Goal: Navigation & Orientation: Find specific page/section

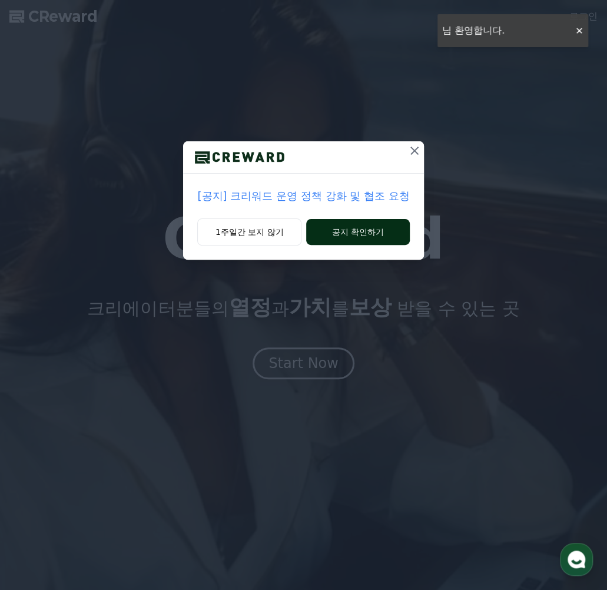
click at [375, 226] on button "공지 확인하기" at bounding box center [357, 232] width 103 height 26
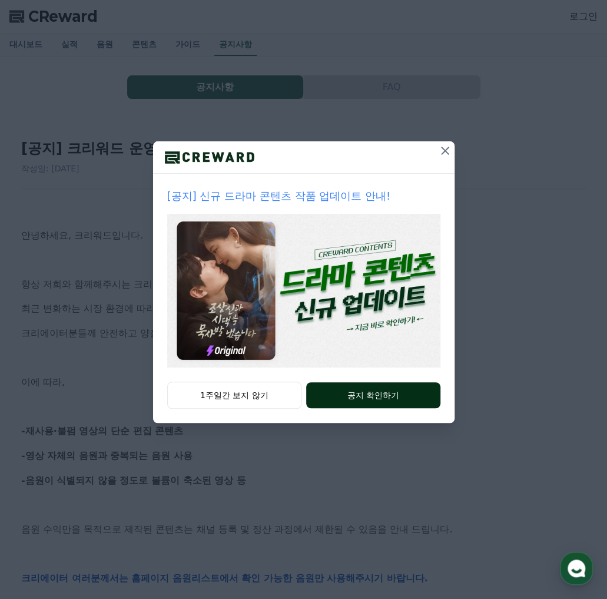
click at [349, 395] on button "공지 확인하기" at bounding box center [373, 395] width 134 height 26
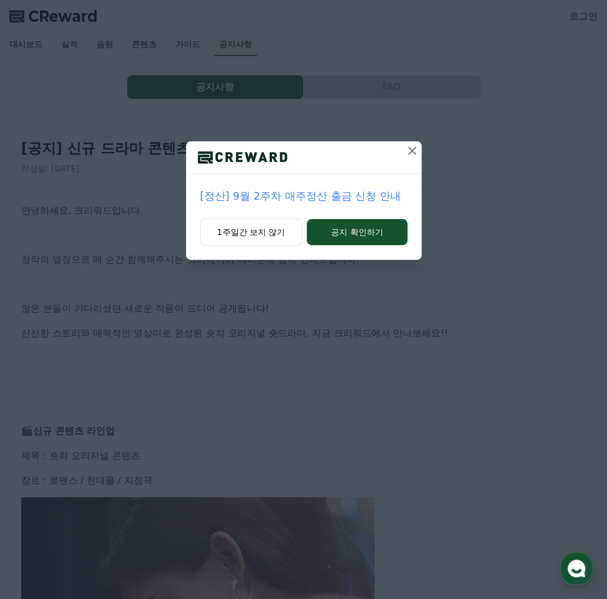
click at [409, 148] on icon at bounding box center [412, 151] width 14 height 14
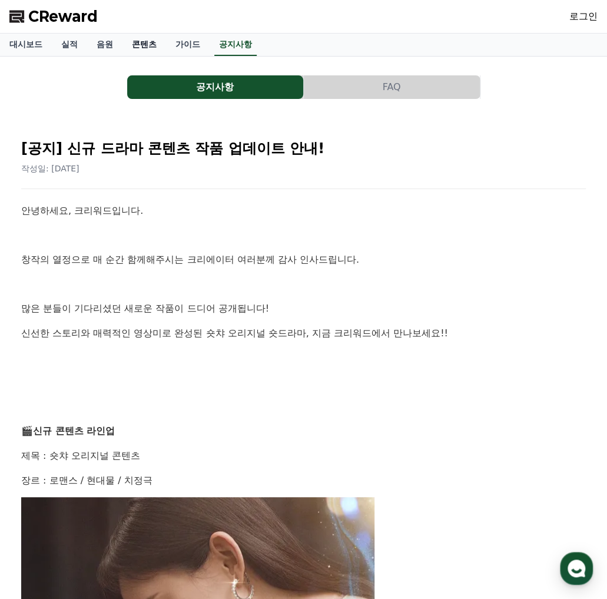
click at [152, 45] on link "콘텐츠" at bounding box center [144, 45] width 44 height 22
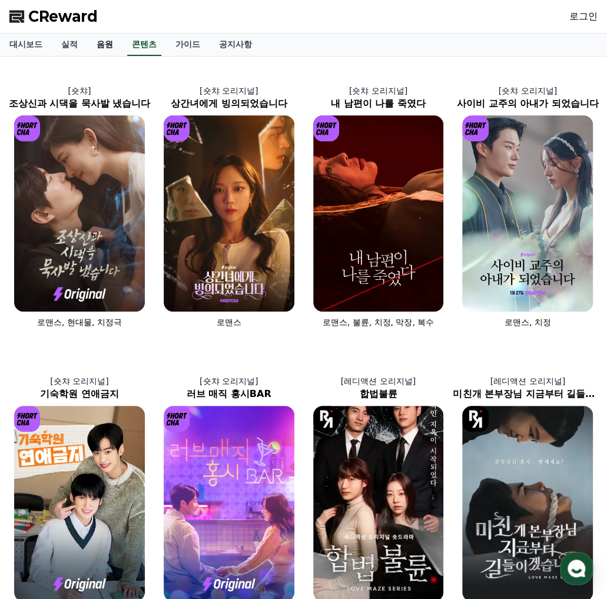
click at [98, 48] on link "음원" at bounding box center [104, 45] width 35 height 22
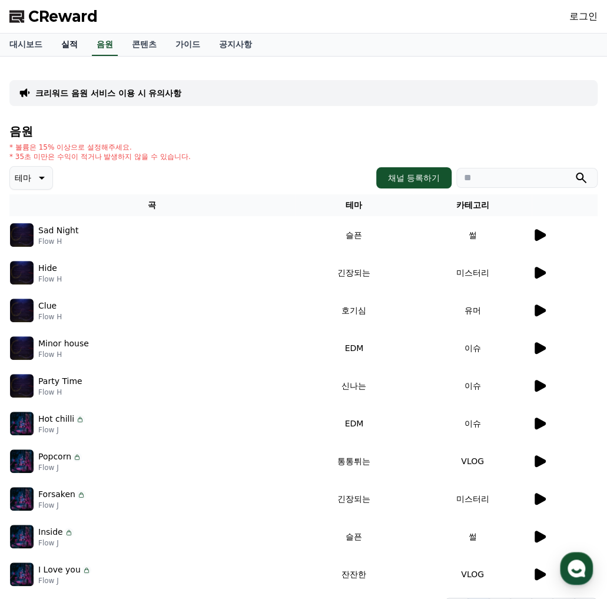
click at [74, 42] on link "실적" at bounding box center [69, 45] width 35 height 22
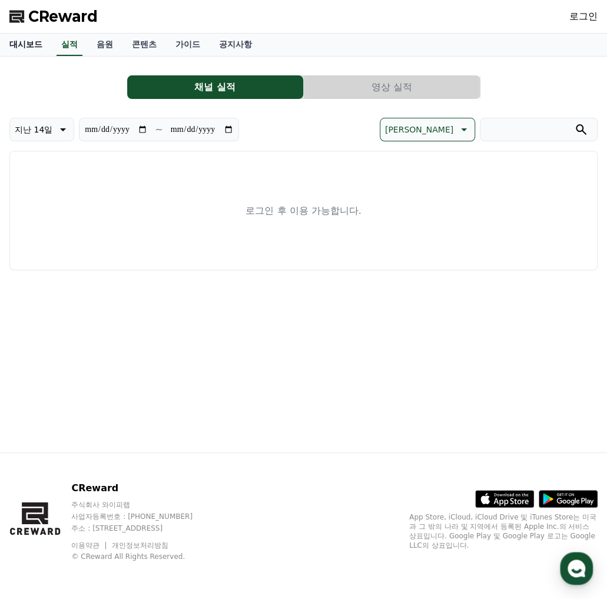
click at [33, 41] on link "대시보드" at bounding box center [26, 45] width 52 height 22
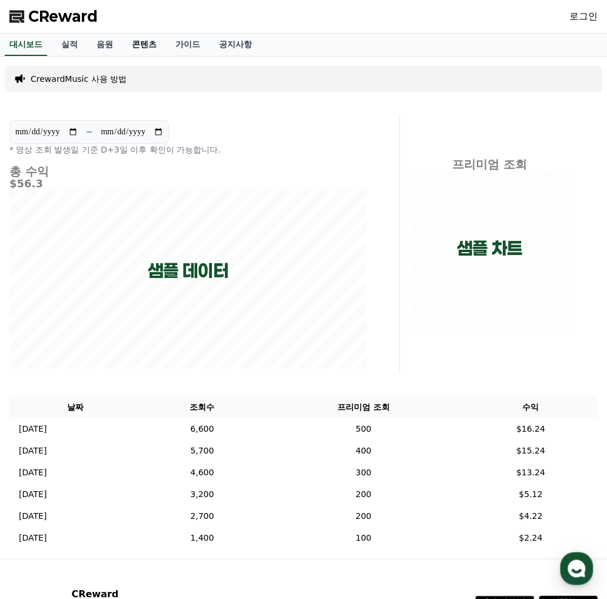
click at [134, 36] on link "콘텐츠" at bounding box center [144, 45] width 44 height 22
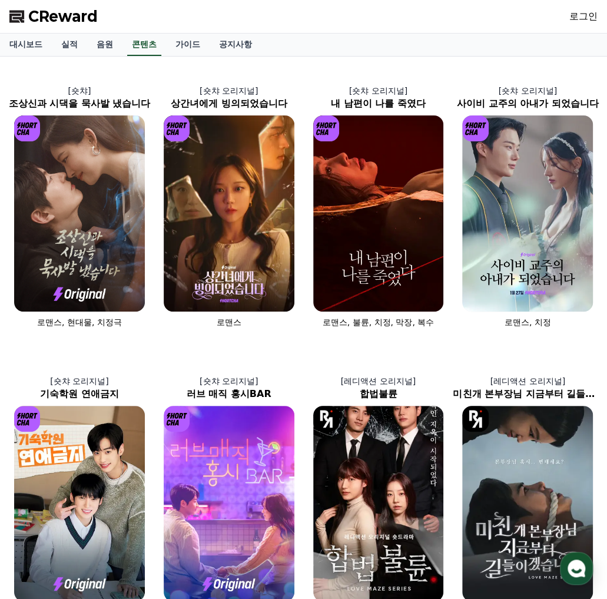
click at [52, 16] on span "CReward" at bounding box center [62, 16] width 69 height 19
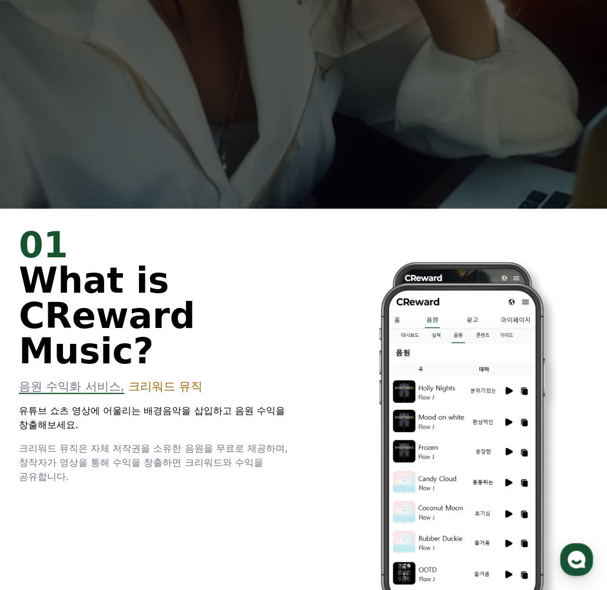
scroll to position [589, 0]
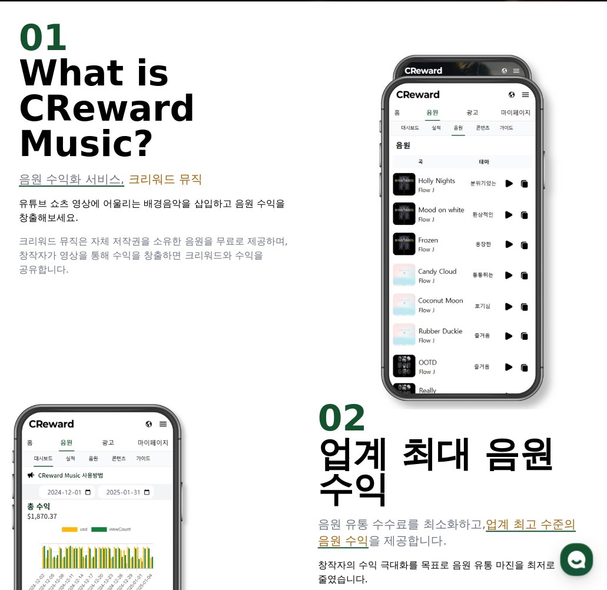
click at [234, 313] on div "01 What is CReward Music? 음원 수익화 서비스, 크리워드 뮤직 유튜브 쇼츠 영상에 어울리는 배경음악을 삽입하고 음원 수익을…" at bounding box center [303, 191] width 607 height 380
